Goal: Transaction & Acquisition: Purchase product/service

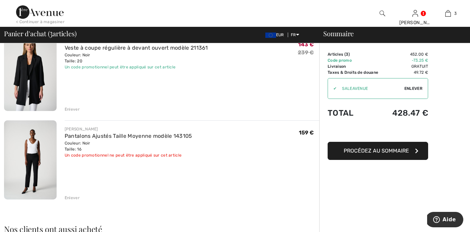
scroll to position [154, 0]
click at [43, 147] on img at bounding box center [30, 159] width 53 height 79
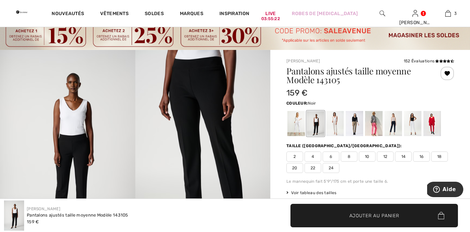
scroll to position [20, 0]
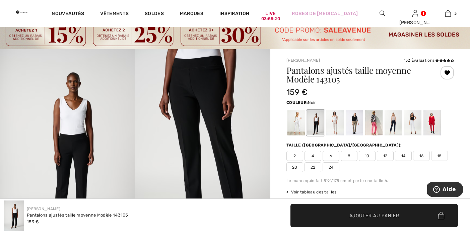
click at [439, 156] on span "18" at bounding box center [439, 156] width 17 height 10
click at [361, 217] on span "Ajouter au panier" at bounding box center [374, 215] width 50 height 7
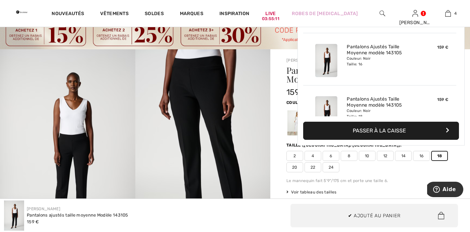
scroll to position [125, 0]
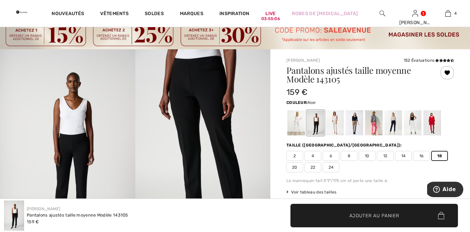
click at [448, 73] on div at bounding box center [447, 72] width 13 height 13
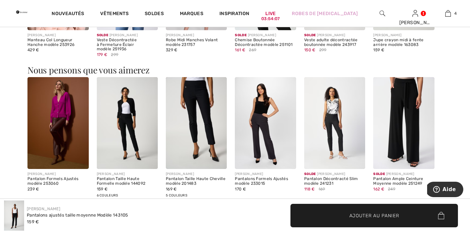
scroll to position [802, 0]
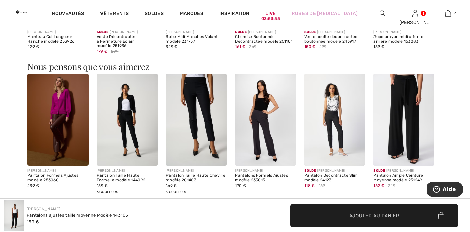
click at [343, 131] on img at bounding box center [334, 120] width 61 height 92
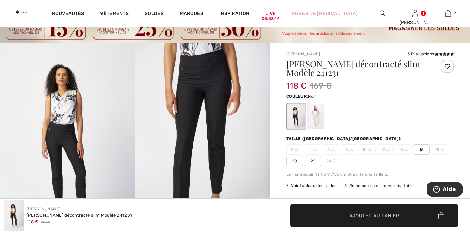
scroll to position [24, 0]
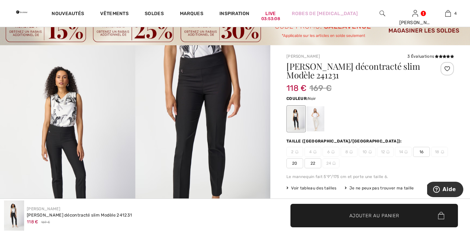
click at [291, 162] on span "20" at bounding box center [294, 163] width 17 height 10
click at [327, 213] on span "✔ Ajouté au panier Ajouter au panier" at bounding box center [374, 215] width 168 height 23
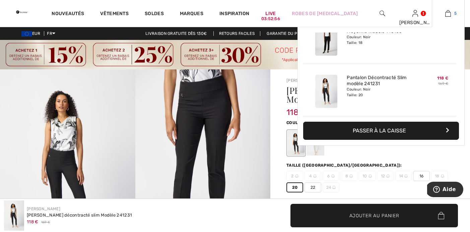
click at [447, 14] on img at bounding box center [448, 13] width 6 height 8
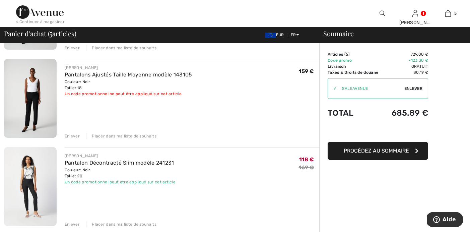
scroll to position [306, 0]
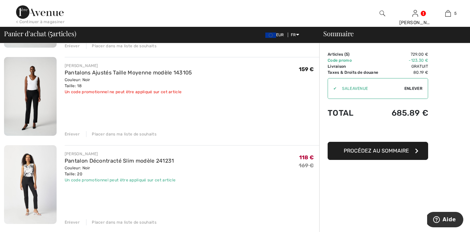
click at [39, 195] on img at bounding box center [30, 184] width 53 height 79
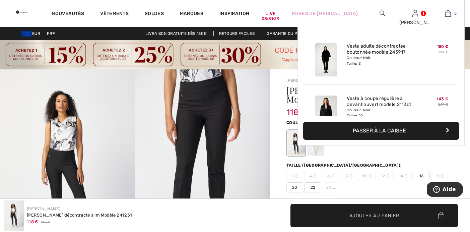
click at [449, 16] on img at bounding box center [448, 13] width 6 height 8
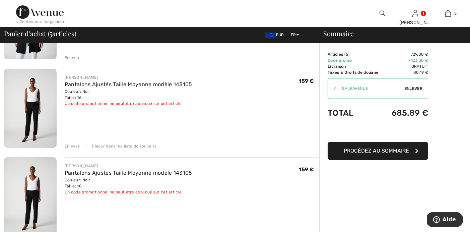
scroll to position [206, 0]
click at [73, 144] on div "Enlever" at bounding box center [72, 145] width 15 height 6
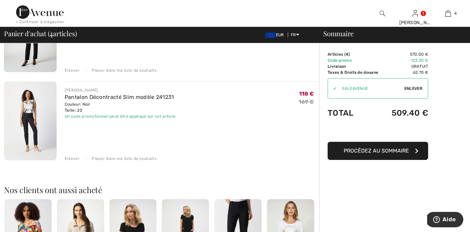
scroll to position [282, 0]
click at [110, 157] on div "Placer dans ma liste de souhaits" at bounding box center [121, 158] width 70 height 6
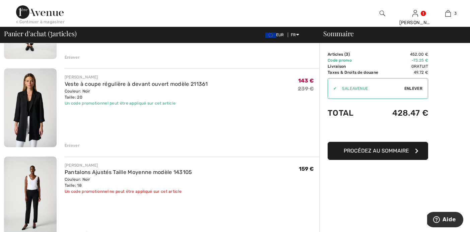
scroll to position [115, 0]
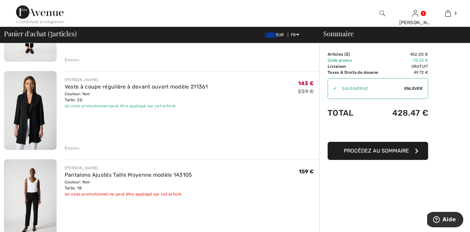
click at [28, 103] on img at bounding box center [30, 110] width 53 height 79
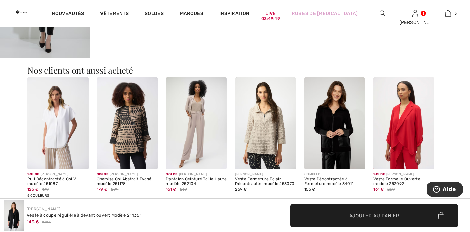
scroll to position [621, 0]
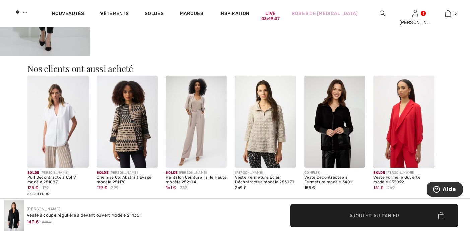
click at [73, 137] on img at bounding box center [57, 122] width 61 height 92
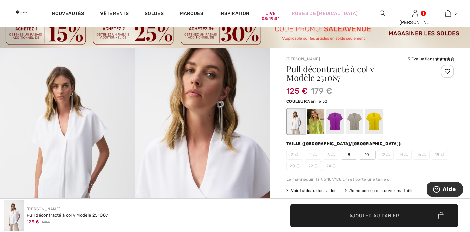
scroll to position [23, 0]
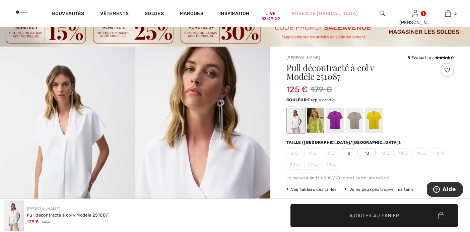
click at [334, 119] on div at bounding box center [334, 120] width 17 height 25
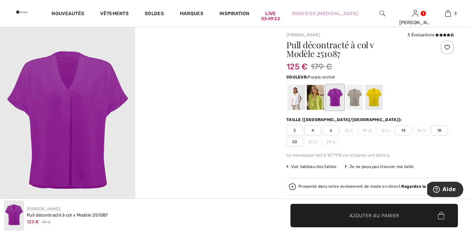
scroll to position [39, 0]
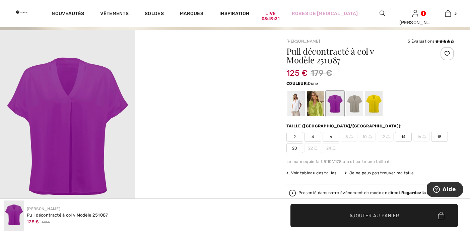
click at [354, 105] on div at bounding box center [354, 103] width 17 height 25
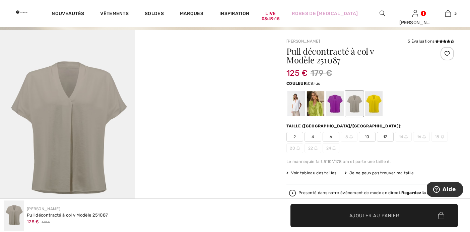
click at [374, 103] on div at bounding box center [373, 103] width 17 height 25
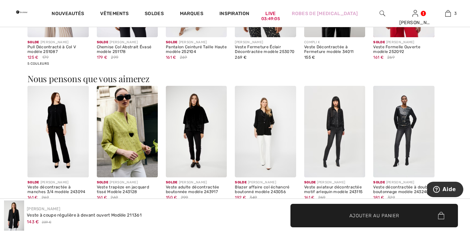
scroll to position [753, 0]
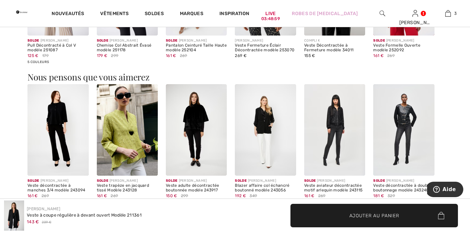
click at [63, 126] on img at bounding box center [57, 130] width 61 height 92
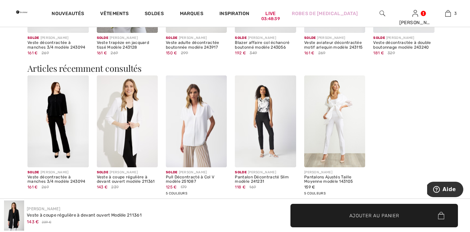
scroll to position [899, 0]
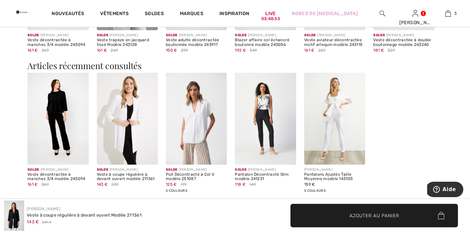
click at [263, 135] on img at bounding box center [265, 119] width 61 height 92
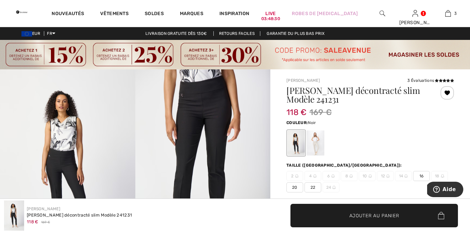
click at [209, 162] on img at bounding box center [202, 170] width 135 height 203
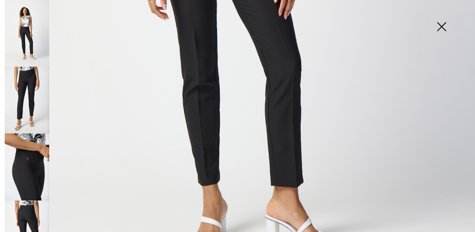
scroll to position [388, 0]
click at [28, 83] on img at bounding box center [27, 100] width 45 height 67
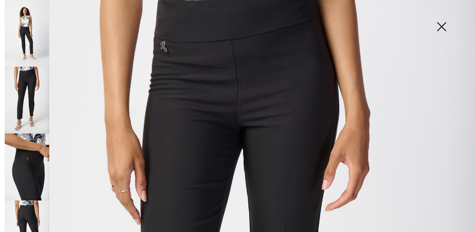
scroll to position [44, 0]
click at [20, 179] on img at bounding box center [27, 166] width 45 height 67
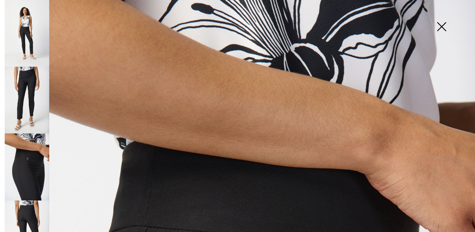
scroll to position [0, 0]
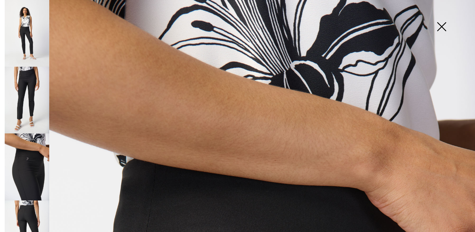
click at [31, 211] on img at bounding box center [27, 233] width 45 height 67
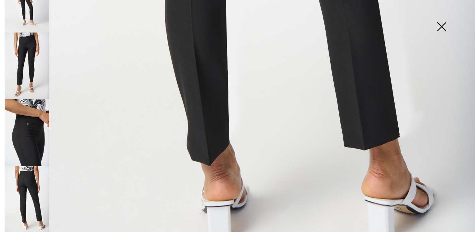
scroll to position [89, 0]
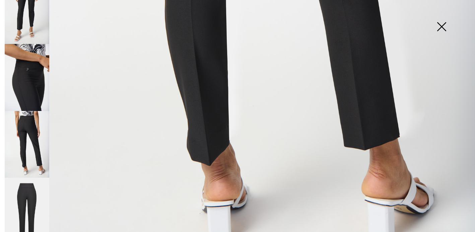
click at [32, 182] on img at bounding box center [27, 211] width 45 height 67
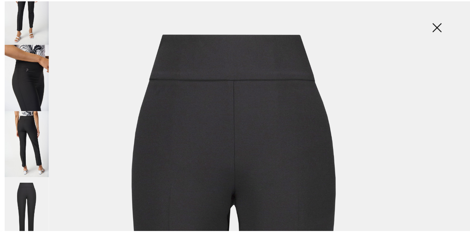
scroll to position [0, 0]
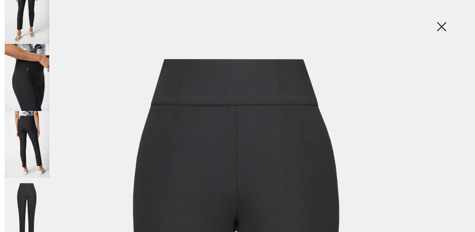
click at [440, 32] on img at bounding box center [442, 27] width 34 height 35
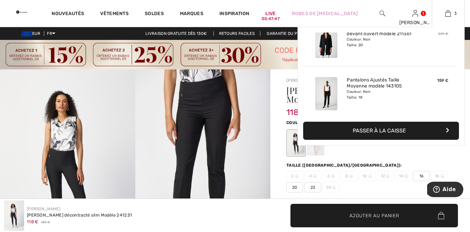
scroll to position [73, 0]
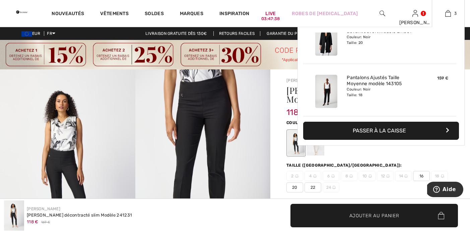
click at [374, 128] on button "Passer à la caisse" at bounding box center [381, 131] width 156 height 18
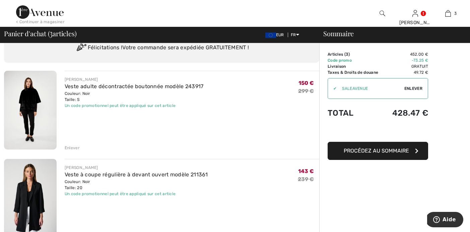
scroll to position [28, 0]
click at [362, 150] on span "Procédez au sommaire" at bounding box center [376, 150] width 65 height 6
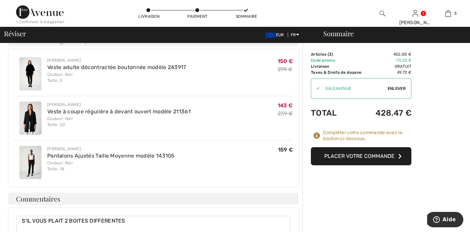
scroll to position [277, 0]
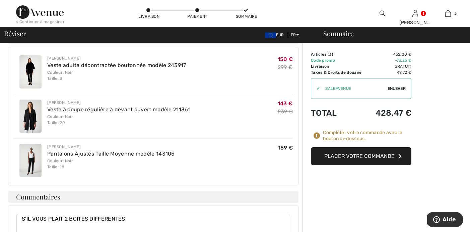
click at [330, 157] on button "Placer votre commande" at bounding box center [361, 156] width 101 height 18
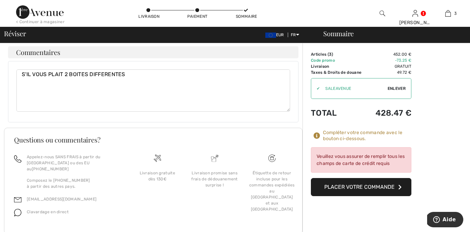
scroll to position [427, 0]
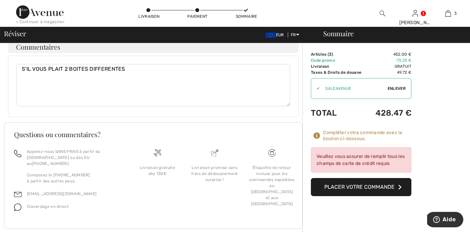
click at [130, 74] on textarea "S'IL VOUS PLAIT 2 BOITES DIFFERENTES" at bounding box center [153, 85] width 274 height 42
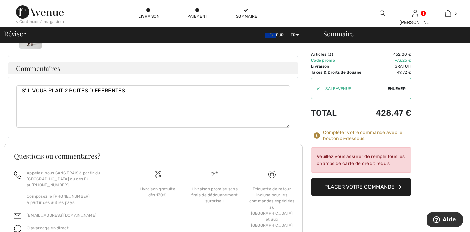
scroll to position [407, 0]
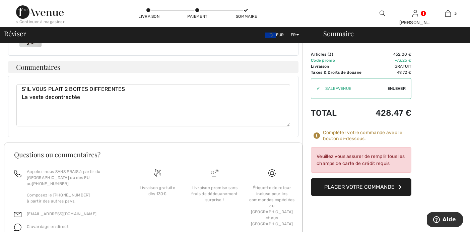
click at [130, 91] on textarea "S'IL VOUS PLAIT 2 BOITES DIFFERENTES" at bounding box center [153, 105] width 274 height 42
click at [83, 102] on textarea "S'IL VOUS PLAIT 2 BOITES DIFFERENTES" at bounding box center [153, 105] width 274 height 42
click at [51, 97] on textarea "S'IL VOUS PLAIT 2 BOITES DIFFERENTES" at bounding box center [153, 105] width 274 height 42
click at [86, 98] on textarea "S'IL VOUS PLAIT 2 BOITES DIFFERENTES" at bounding box center [153, 105] width 274 height 42
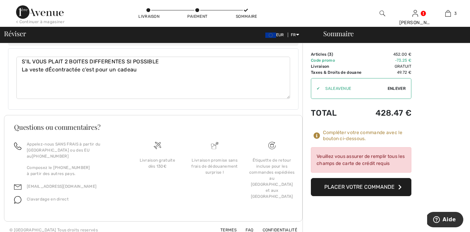
type textarea "S'IL VOUS PLAIT 2 BOITES DIFFERENTES SI POSSIBLE La veste dÉcontractée c'est po…"
click at [334, 190] on button "Placer votre commande" at bounding box center [361, 187] width 101 height 18
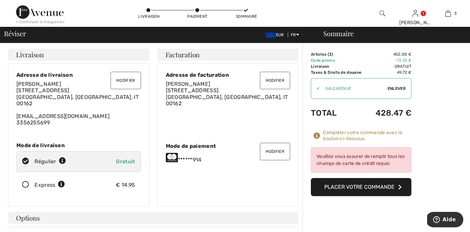
scroll to position [0, 0]
click at [218, 161] on div "******914" at bounding box center [228, 157] width 125 height 11
click at [271, 153] on button "Modifier" at bounding box center [275, 150] width 30 height 17
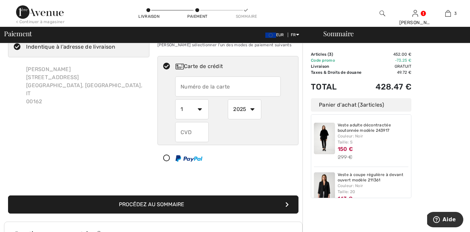
click at [245, 90] on input "text" at bounding box center [228, 86] width 106 height 20
radio input "true"
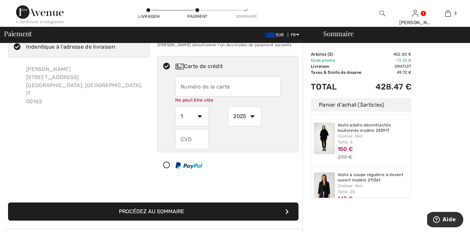
type input "5398320106561914"
select select "12"
select select "2027"
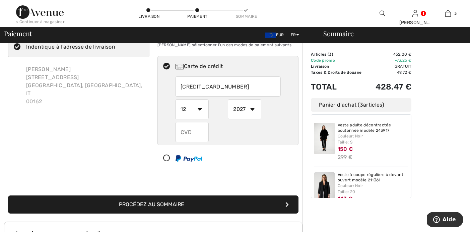
click at [195, 138] on input "text" at bounding box center [192, 132] width 34 height 20
radio input "true"
type input "807"
click at [163, 205] on button "Procédez au sommaire" at bounding box center [153, 204] width 290 height 18
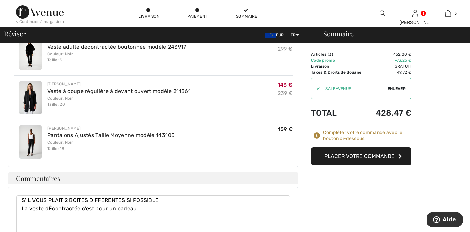
scroll to position [316, 0]
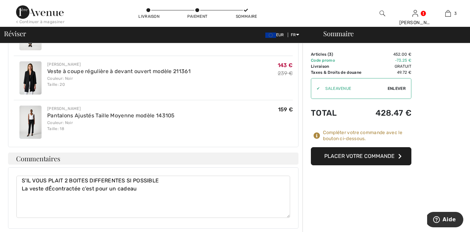
click at [349, 160] on button "Placer votre commande" at bounding box center [361, 156] width 101 height 18
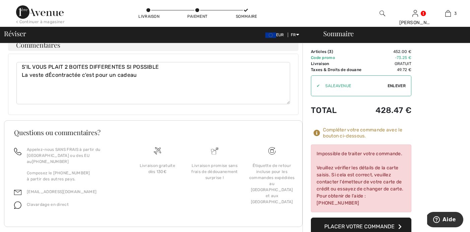
scroll to position [435, 0]
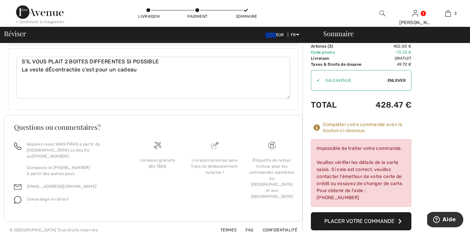
click at [366, 216] on button "Placer votre commande" at bounding box center [361, 221] width 101 height 18
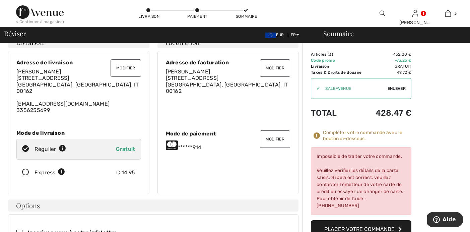
scroll to position [12, 0]
click at [277, 139] on button "Modifier" at bounding box center [275, 139] width 30 height 17
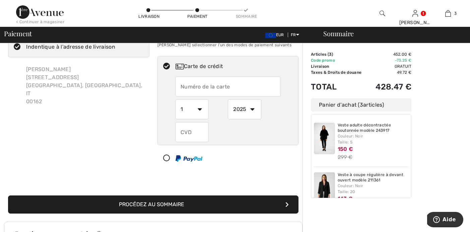
click at [252, 111] on select "2025 2026 2027 2028 2029 2030 2031 2032 2033 2034 2035" at bounding box center [245, 109] width 34 height 20
radio input "true"
select select "2027"
click at [228, 99] on select "2025 2026 2027 2028 2029 2030 2031 2032 2033 2034 2035" at bounding box center [245, 109] width 34 height 20
click at [232, 85] on input "text" at bounding box center [228, 86] width 106 height 20
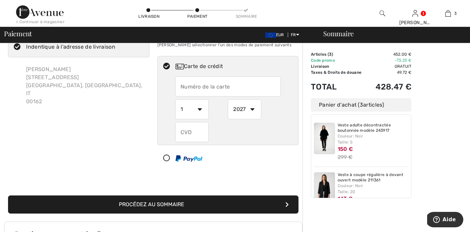
radio input "true"
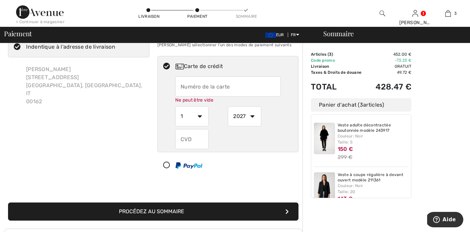
type input "[CREDIT_CARD_NUMBER]"
select select "12"
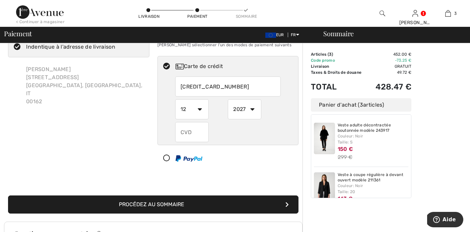
click at [192, 134] on input "text" at bounding box center [192, 132] width 34 height 20
radio input "true"
type input "807"
click at [176, 205] on button "Procédez au sommaire" at bounding box center [153, 204] width 290 height 18
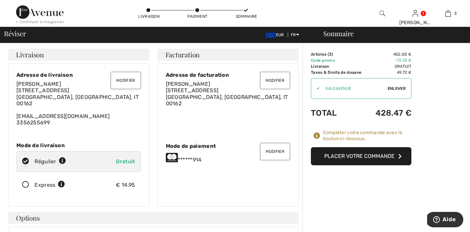
click at [368, 158] on button "Placer votre commande" at bounding box center [361, 156] width 101 height 18
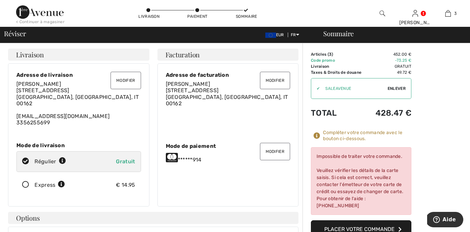
click at [269, 153] on button "Modifier" at bounding box center [275, 151] width 30 height 17
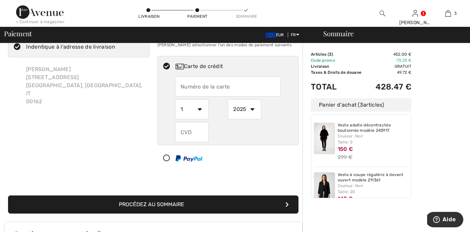
click at [234, 85] on input "text" at bounding box center [228, 86] width 106 height 20
radio input "true"
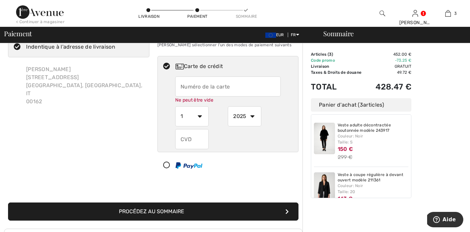
type input "[CREDIT_CARD_NUMBER]"
select select "12"
select select "2027"
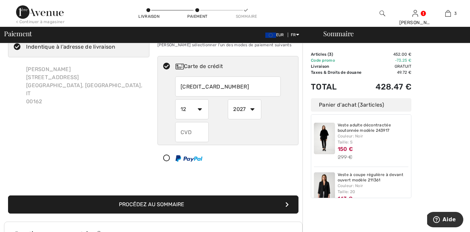
click at [184, 136] on input "text" at bounding box center [192, 132] width 34 height 20
radio input "true"
type input "807"
click at [202, 204] on button "Procédez au sommaire" at bounding box center [153, 204] width 290 height 18
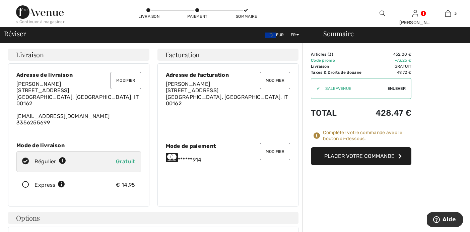
click at [349, 156] on button "Placer votre commande" at bounding box center [361, 156] width 101 height 18
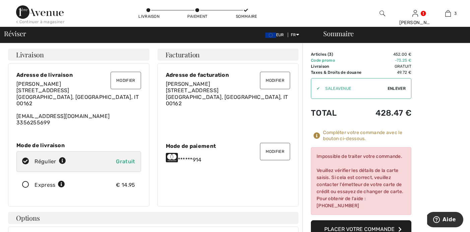
click at [274, 148] on button "Modifier" at bounding box center [275, 151] width 30 height 17
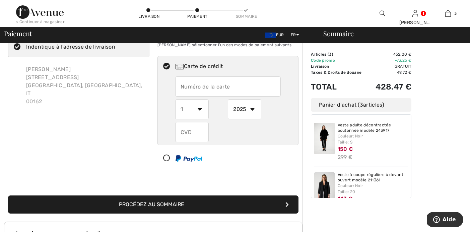
click at [227, 90] on input "text" at bounding box center [228, 86] width 106 height 20
radio input "true"
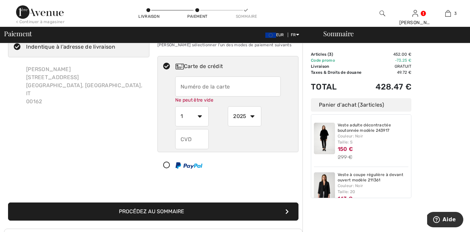
type input "[CREDIT_CARD_NUMBER]"
select select "2031"
type input "319"
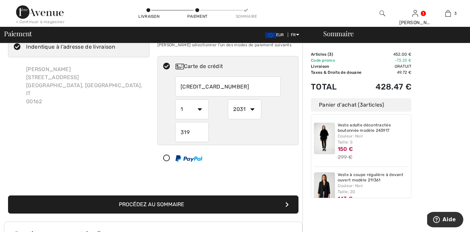
click at [205, 201] on button "Procédez au sommaire" at bounding box center [153, 204] width 290 height 18
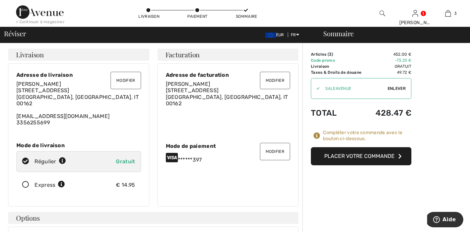
click at [351, 156] on button "Placer votre commande" at bounding box center [361, 156] width 101 height 18
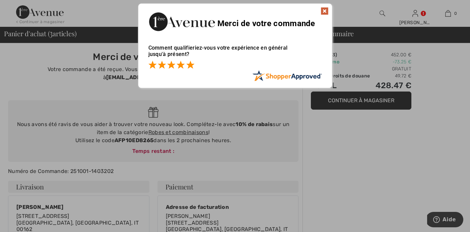
click at [191, 61] on span at bounding box center [190, 65] width 8 height 8
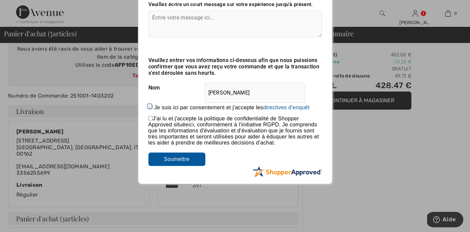
scroll to position [73, 0]
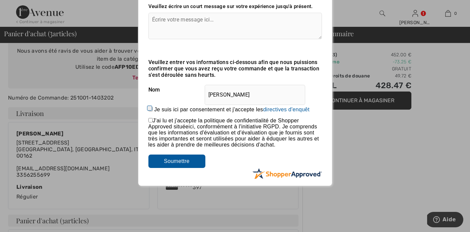
click at [245, 96] on input "[PERSON_NAME]" at bounding box center [255, 95] width 101 height 20
type input "[PERSON_NAME]"
click at [212, 29] on textarea at bounding box center [235, 26] width 174 height 26
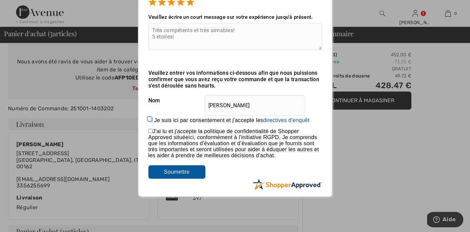
type textarea "Très compétents et très aimables! 5 étoiles!"
click at [150, 132] on input "checkbox" at bounding box center [150, 131] width 4 height 4
checkbox input "true"
click at [174, 174] on input "Soumettre" at bounding box center [176, 171] width 57 height 13
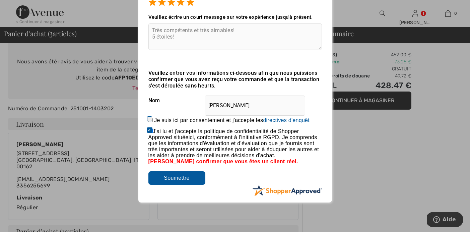
click at [176, 179] on input "Soumettre" at bounding box center [176, 177] width 57 height 13
click at [249, 105] on input "[PERSON_NAME]" at bounding box center [255, 105] width 101 height 20
type input "Isabel Castilla Civit"
click at [189, 176] on input "Soumettre" at bounding box center [176, 177] width 57 height 13
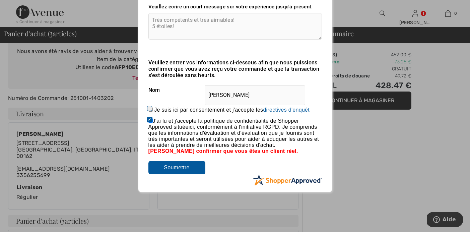
scroll to position [75, 0]
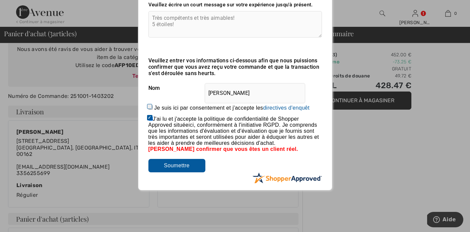
click at [149, 106] on input "Je suis ici par consentement et j'accepte les En soumettant une évaluation, vou…" at bounding box center [150, 107] width 4 height 4
checkbox input "true"
click at [170, 167] on input "Soumettre" at bounding box center [176, 165] width 57 height 13
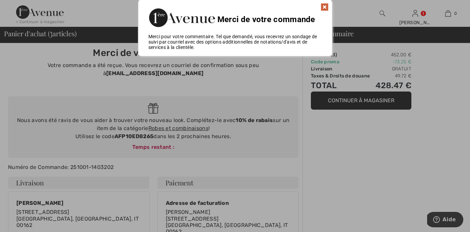
scroll to position [0, 0]
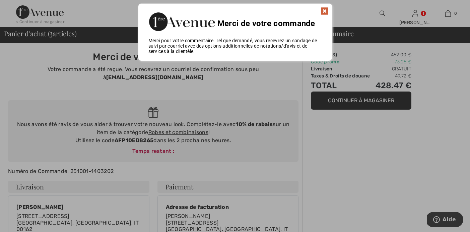
click at [324, 11] on img at bounding box center [325, 11] width 8 height 8
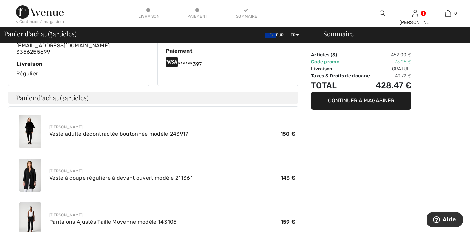
scroll to position [199, 0]
